Goal: Obtain resource: Download file/media

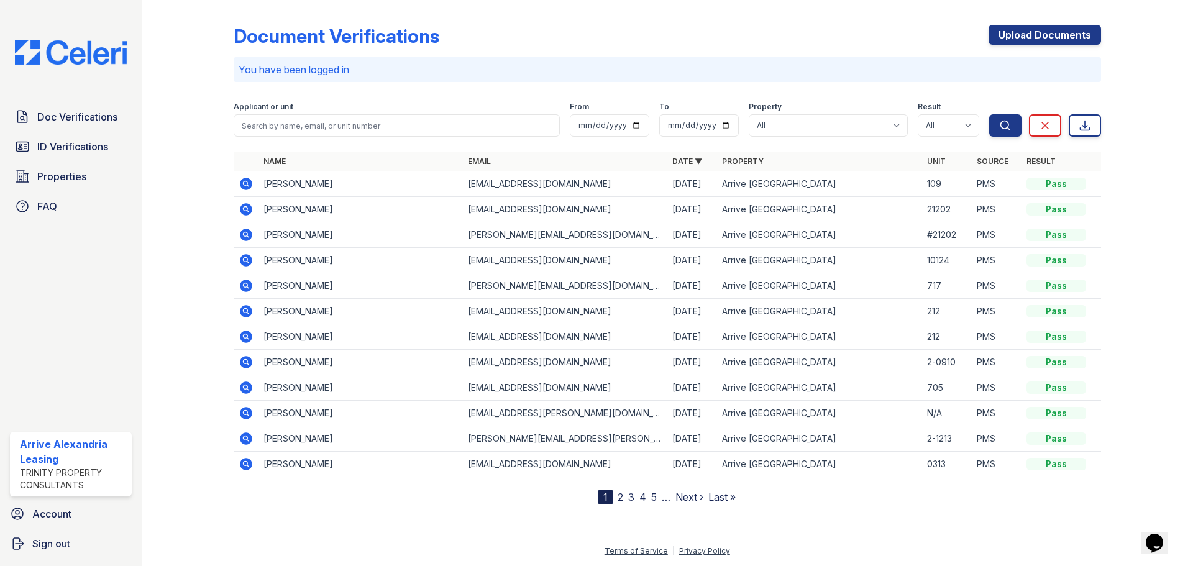
click at [75, 131] on div "Doc Verifications ID Verifications Properties FAQ" at bounding box center [71, 161] width 132 height 114
click at [72, 134] on link "ID Verifications" at bounding box center [71, 146] width 122 height 25
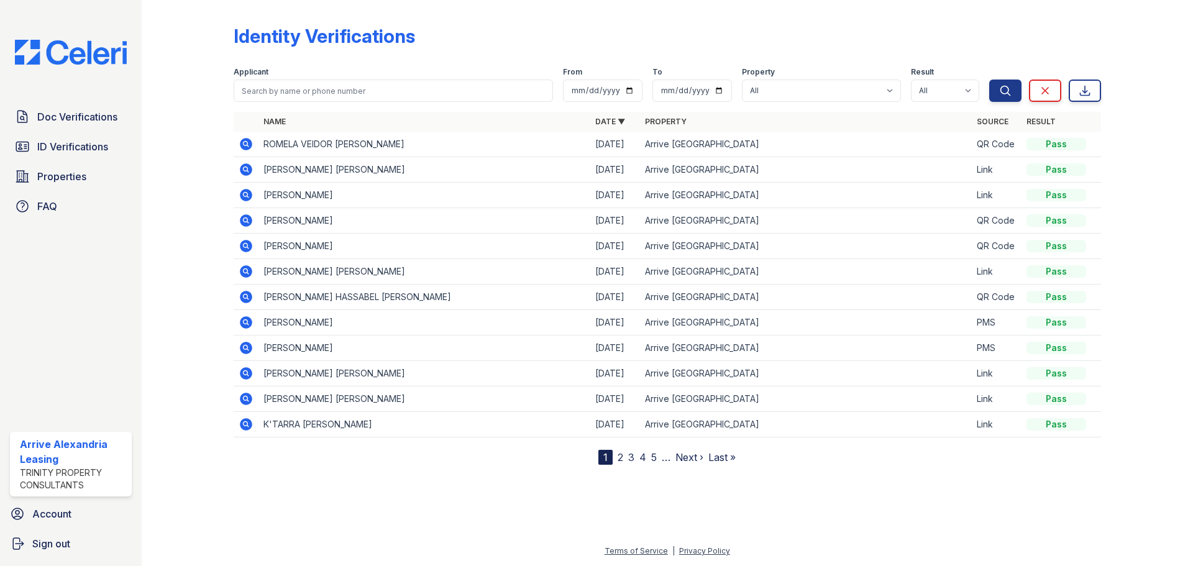
click at [247, 145] on icon at bounding box center [246, 144] width 15 height 15
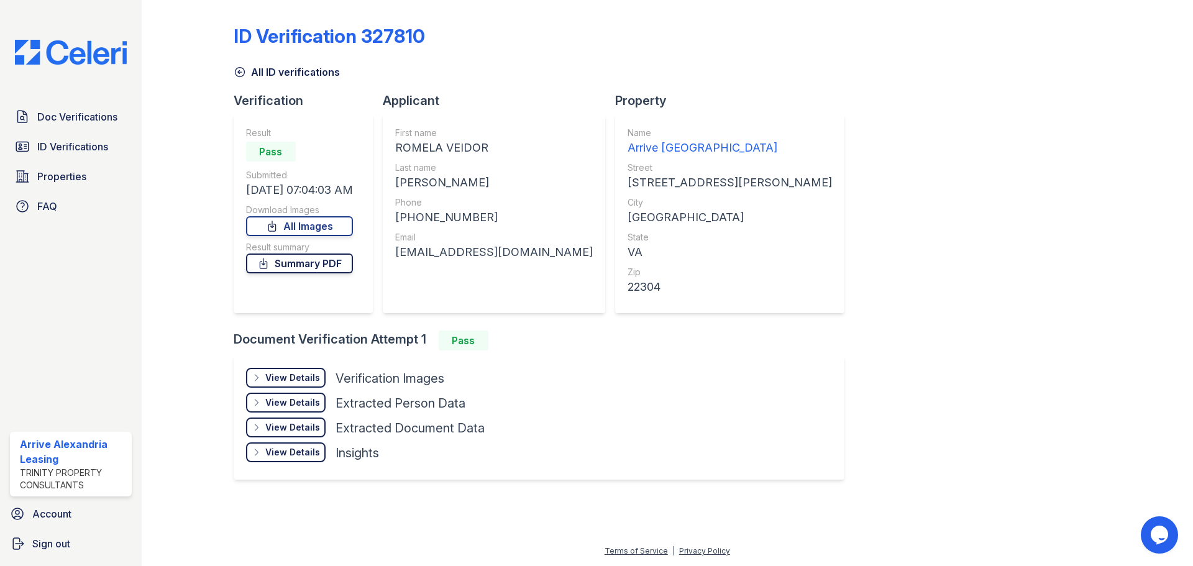
click at [305, 265] on link "Summary PDF" at bounding box center [299, 264] width 107 height 20
